Goal: Information Seeking & Learning: Learn about a topic

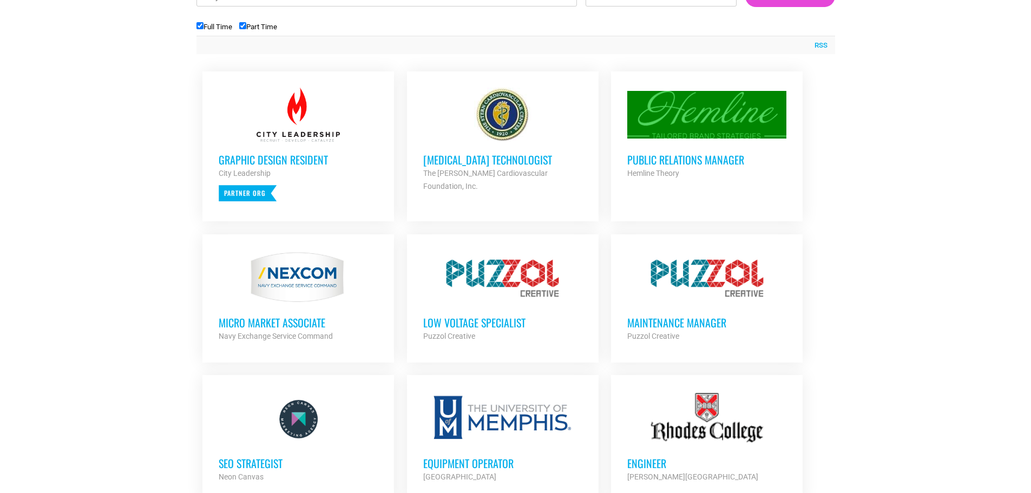
scroll to position [427, 0]
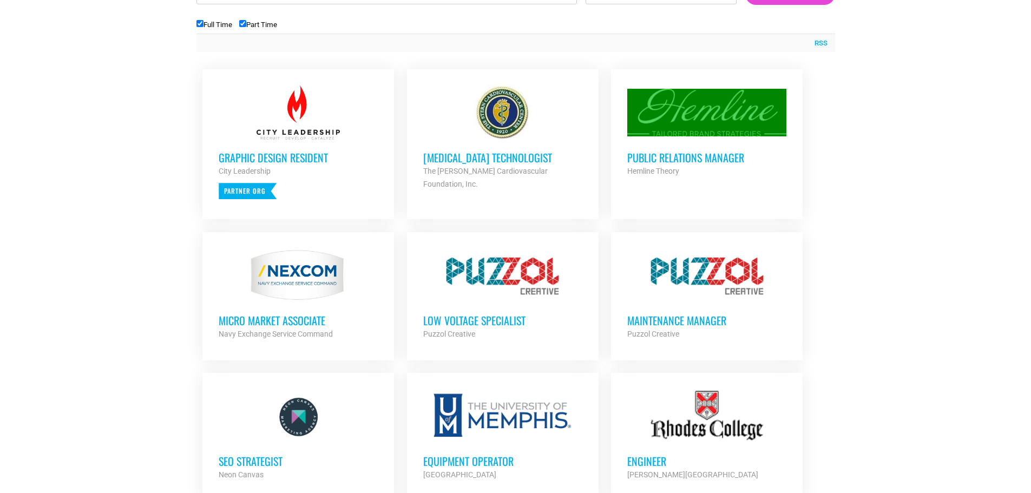
click at [691, 155] on h3 "Public Relations Manager" at bounding box center [706, 158] width 159 height 14
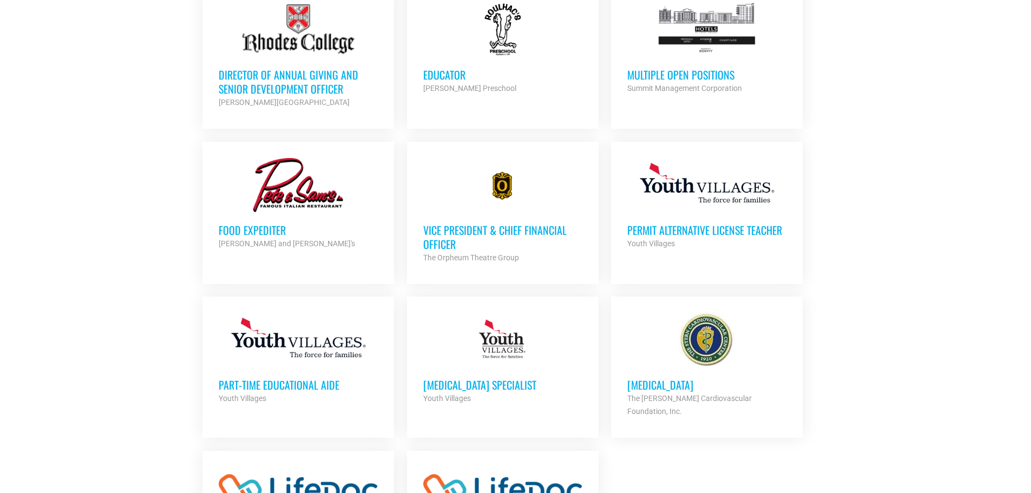
scroll to position [1043, 0]
